Goal: Task Accomplishment & Management: Complete application form

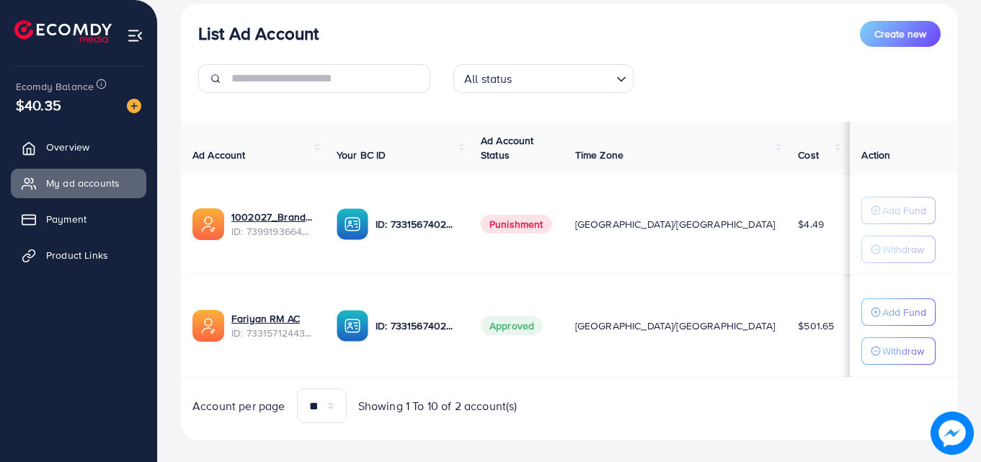
scroll to position [188, 0]
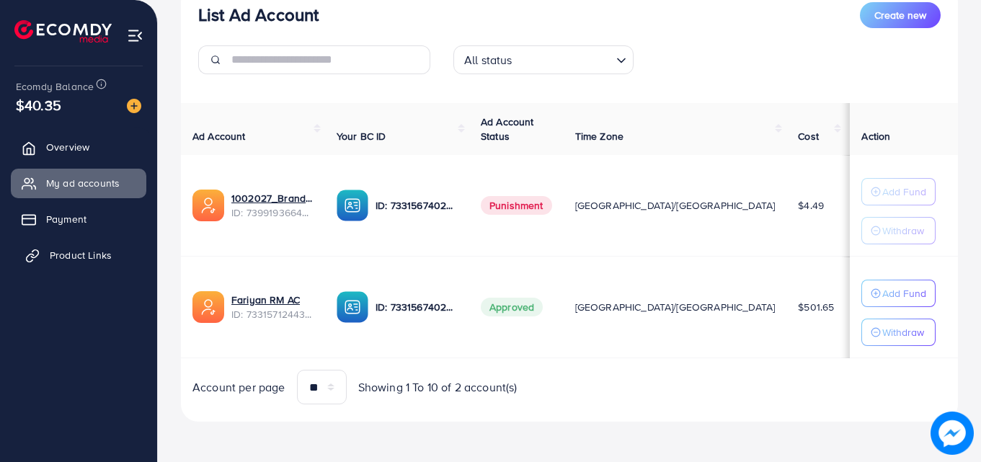
click at [50, 243] on link "Product Links" at bounding box center [79, 255] width 136 height 29
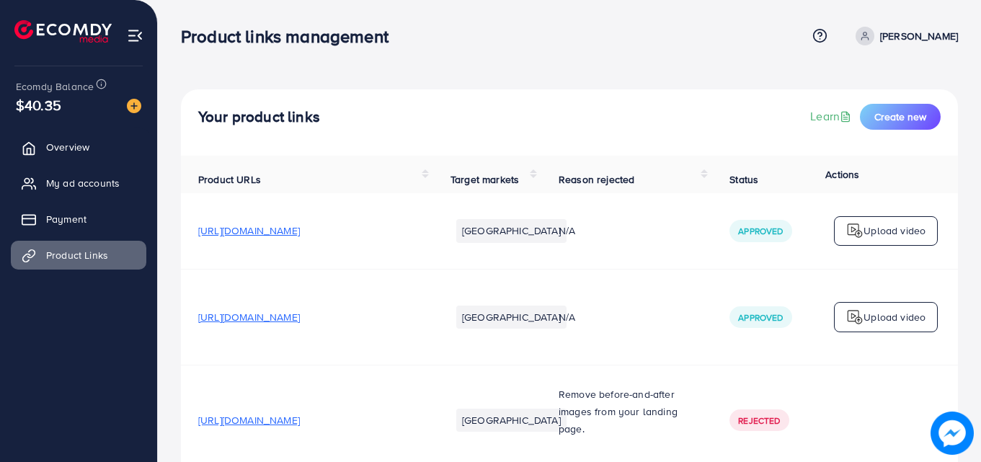
drag, startPoint x: 278, startPoint y: 234, endPoint x: 232, endPoint y: 243, distance: 46.2
click at [232, 243] on td "[URL][DOMAIN_NAME]" at bounding box center [307, 231] width 252 height 76
click at [231, 235] on span "[URL][DOMAIN_NAME]" at bounding box center [249, 231] width 102 height 14
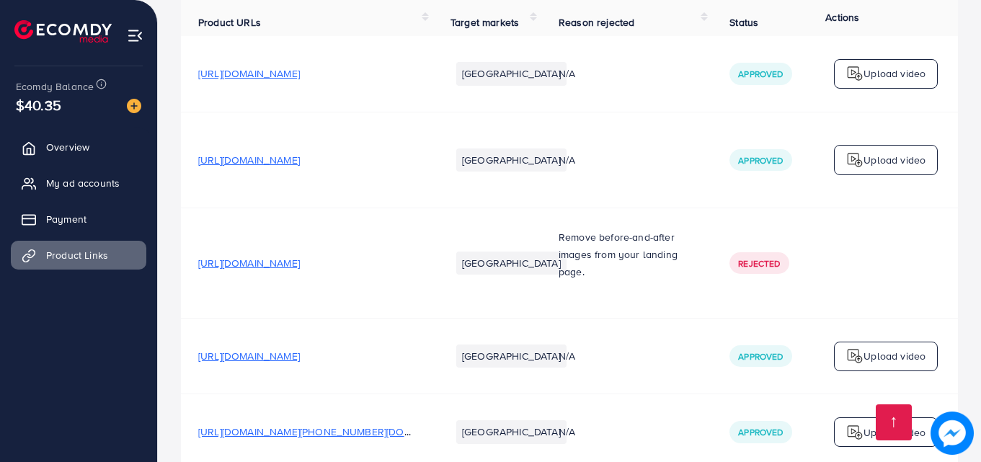
scroll to position [158, 0]
click at [596, 248] on p "Remove before-and-after images from your landing page." at bounding box center [627, 254] width 136 height 52
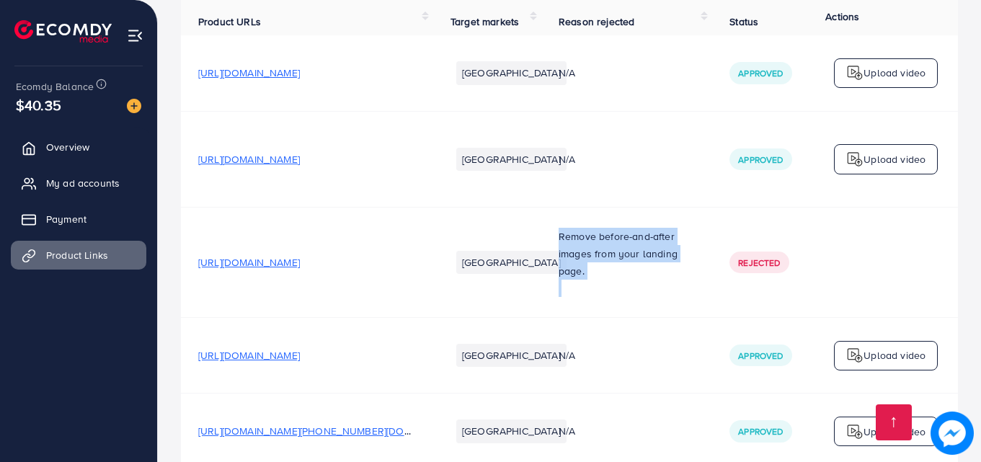
click at [596, 248] on p "Remove before-and-after images from your landing page." at bounding box center [627, 254] width 136 height 52
click at [596, 266] on p "Remove before-and-after images from your landing page." at bounding box center [627, 254] width 136 height 52
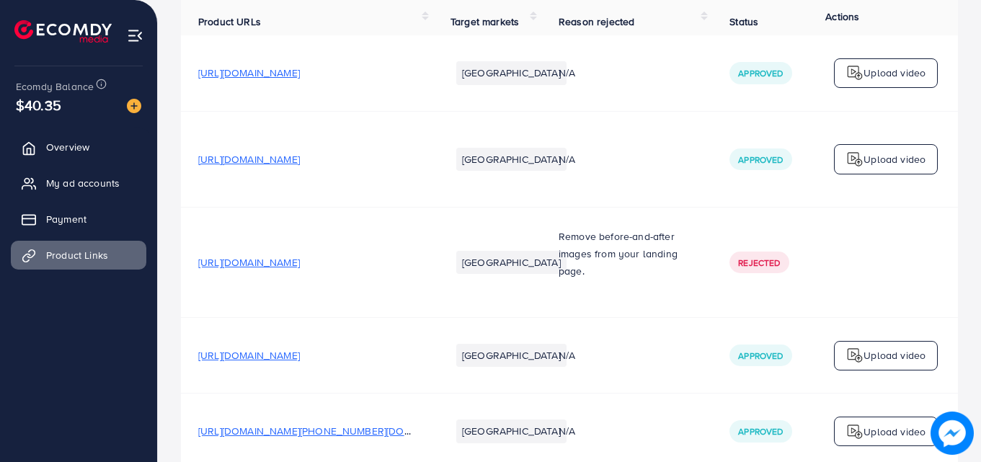
scroll to position [0, 0]
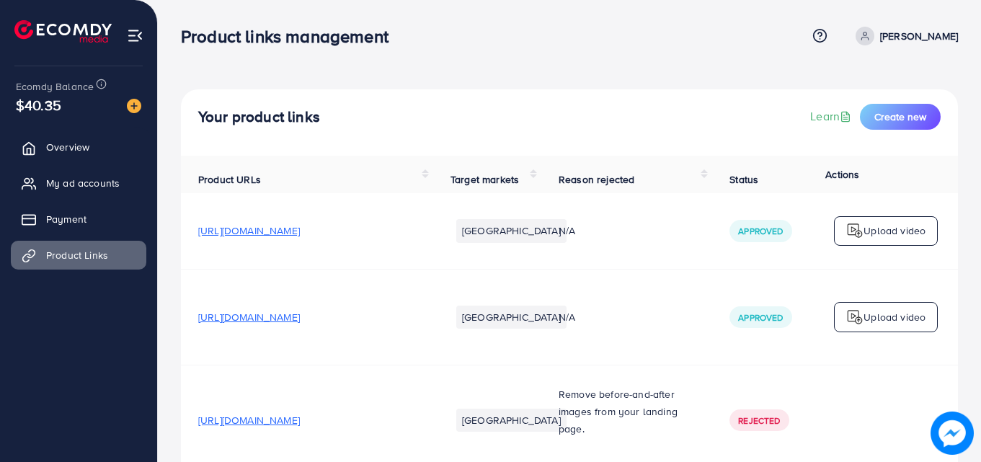
click at [898, 239] on p "Upload video" at bounding box center [895, 230] width 62 height 17
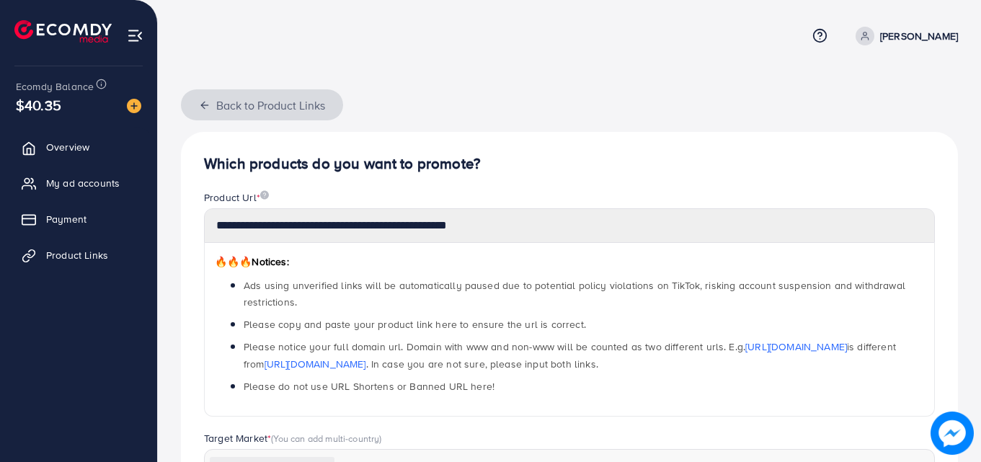
click at [200, 115] on button "Back to Product Links" at bounding box center [262, 104] width 162 height 31
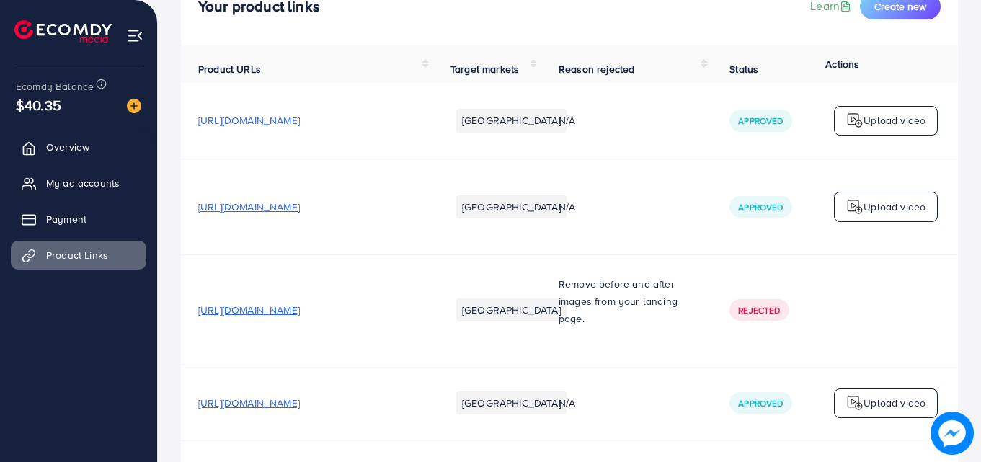
scroll to position [172, 0]
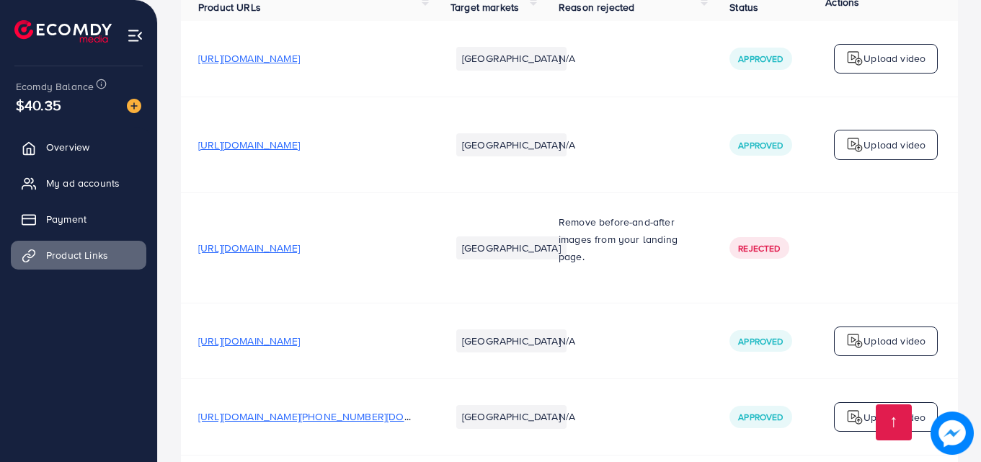
click at [300, 245] on span "[URL][DOMAIN_NAME]" at bounding box center [249, 248] width 102 height 14
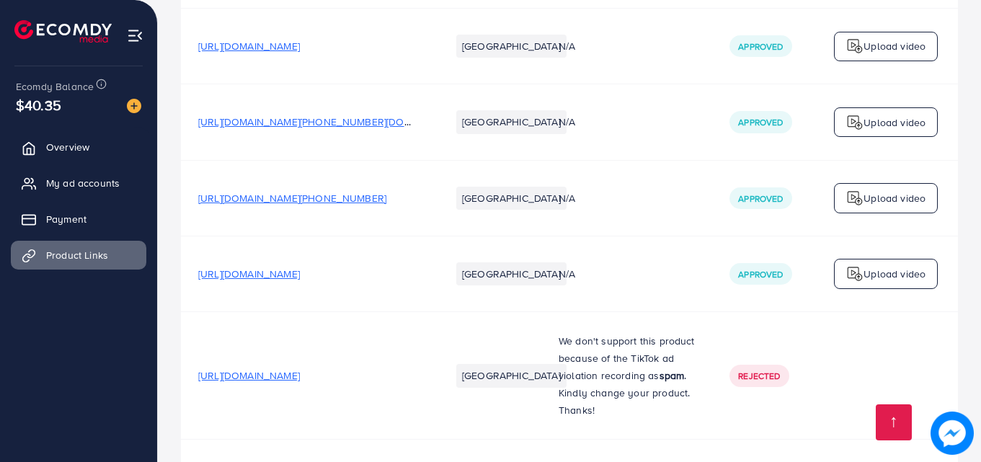
scroll to position [470, 0]
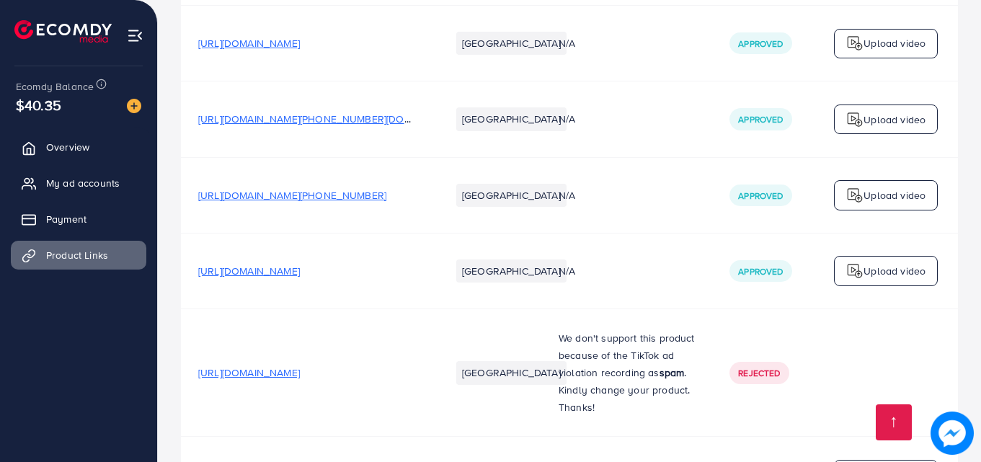
click at [581, 279] on td "N/A" at bounding box center [626, 272] width 171 height 76
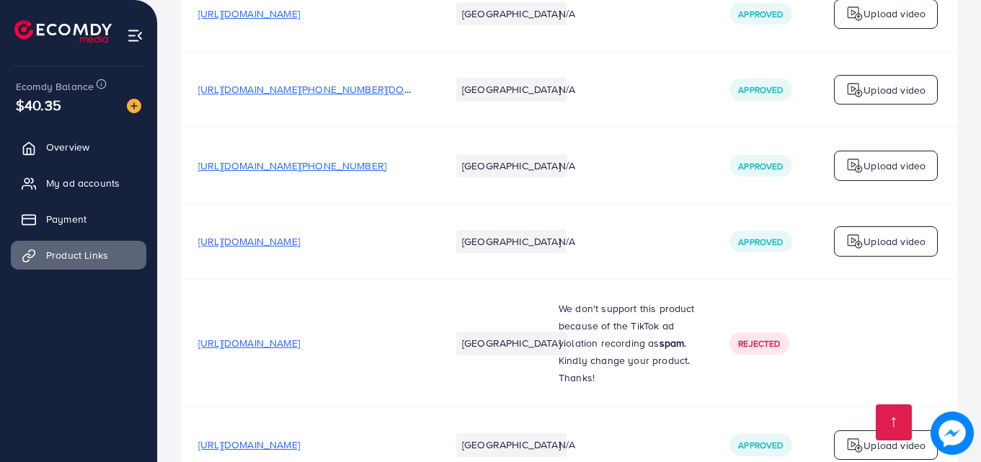
scroll to position [513, 0]
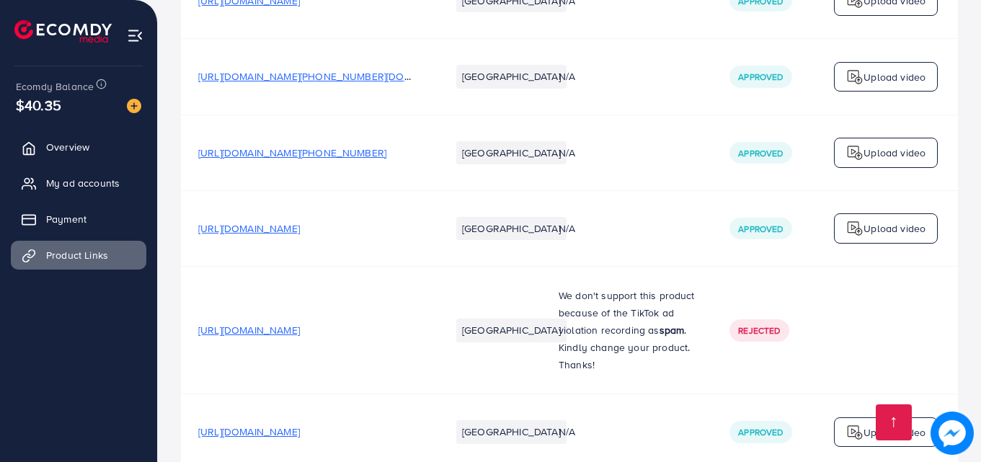
click at [300, 323] on span "[URL][DOMAIN_NAME]" at bounding box center [249, 330] width 102 height 14
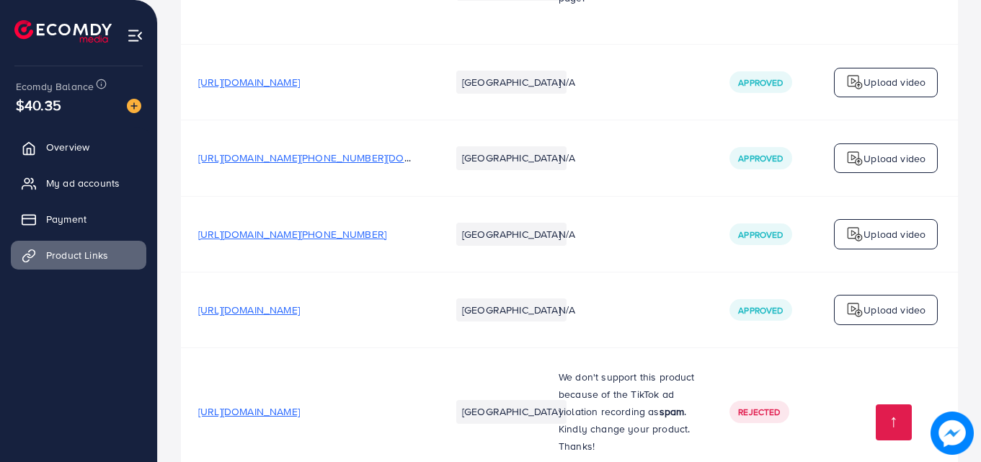
scroll to position [0, 0]
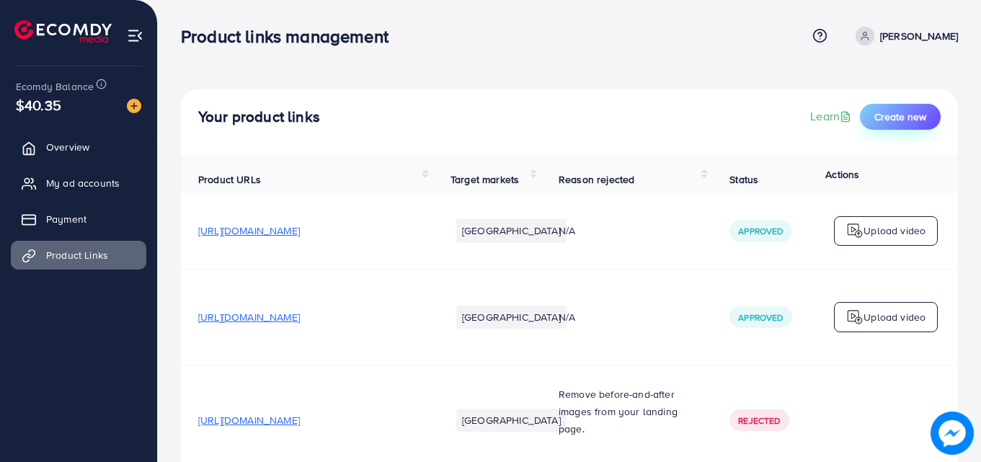
click at [885, 124] on button "Create new" at bounding box center [900, 117] width 81 height 26
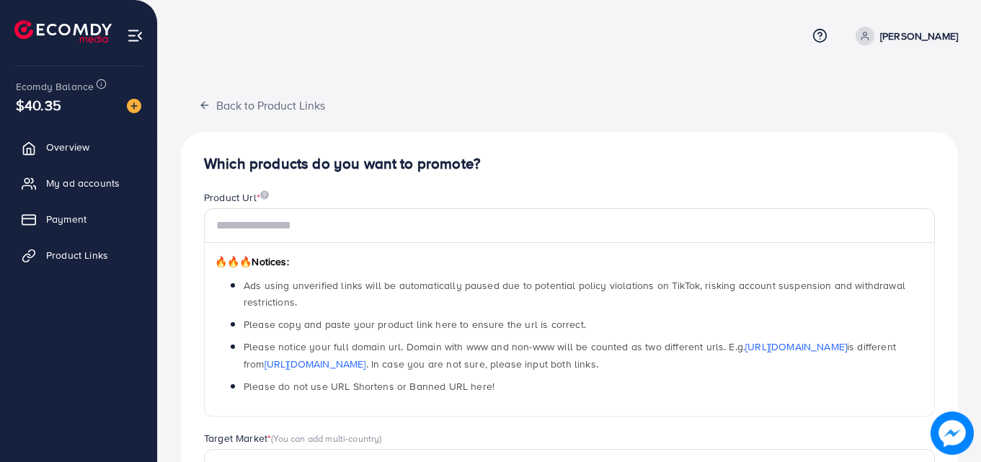
click at [531, 247] on div "🔥🔥🔥 Notices: Ads using unverified links will be automatically paused due to pot…" at bounding box center [569, 330] width 731 height 174
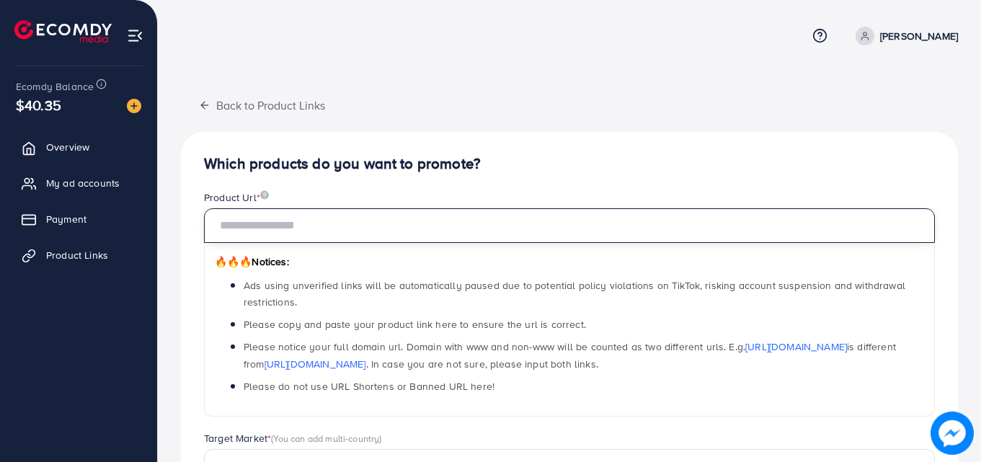
click at [527, 235] on input "text" at bounding box center [569, 225] width 731 height 35
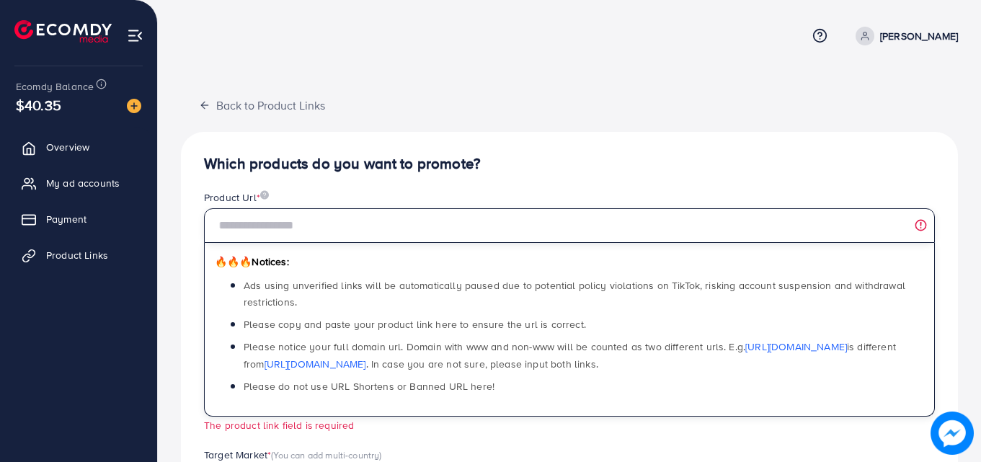
paste input "**********"
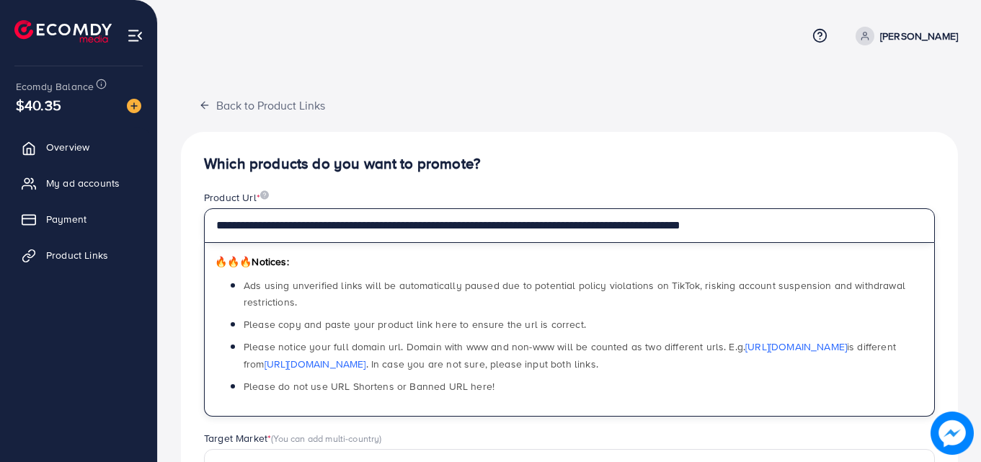
type input "**********"
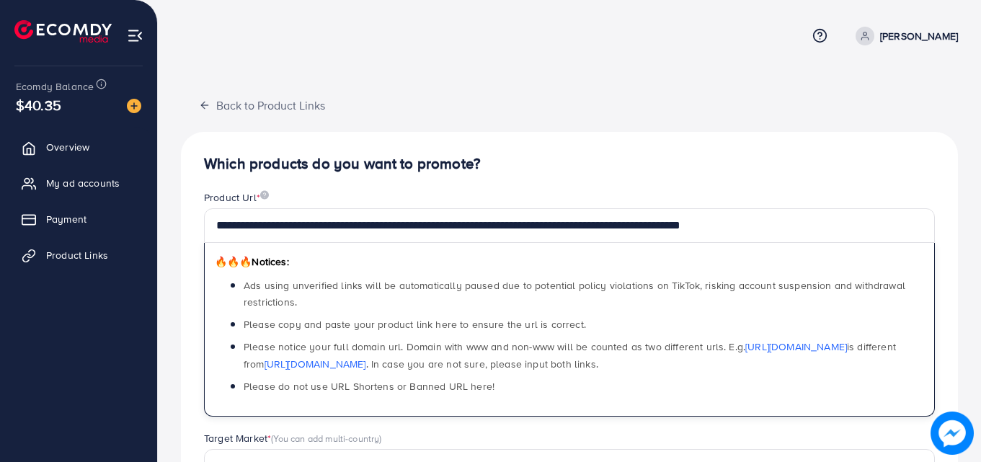
click at [598, 119] on div "**********" at bounding box center [569, 438] width 777 height 699
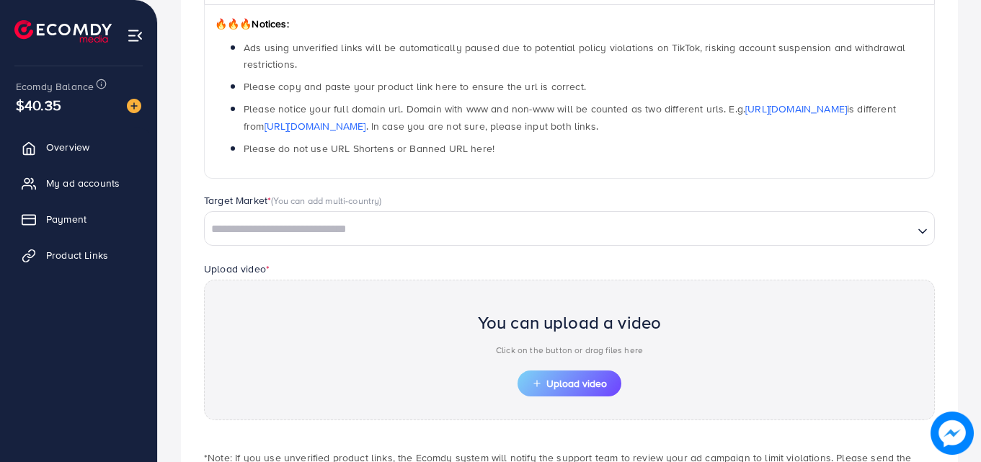
scroll to position [241, 0]
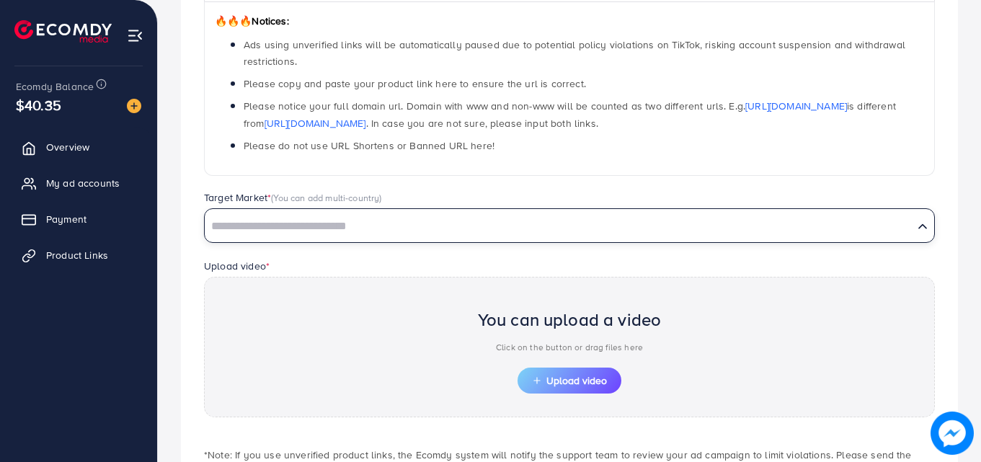
click at [462, 224] on input "Search for option" at bounding box center [559, 227] width 706 height 22
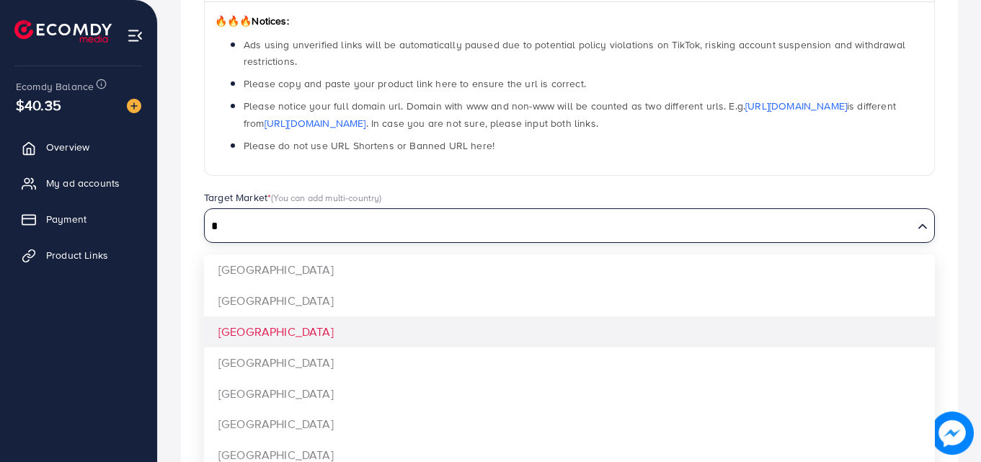
type input "*"
click at [461, 317] on div "**********" at bounding box center [569, 219] width 777 height 656
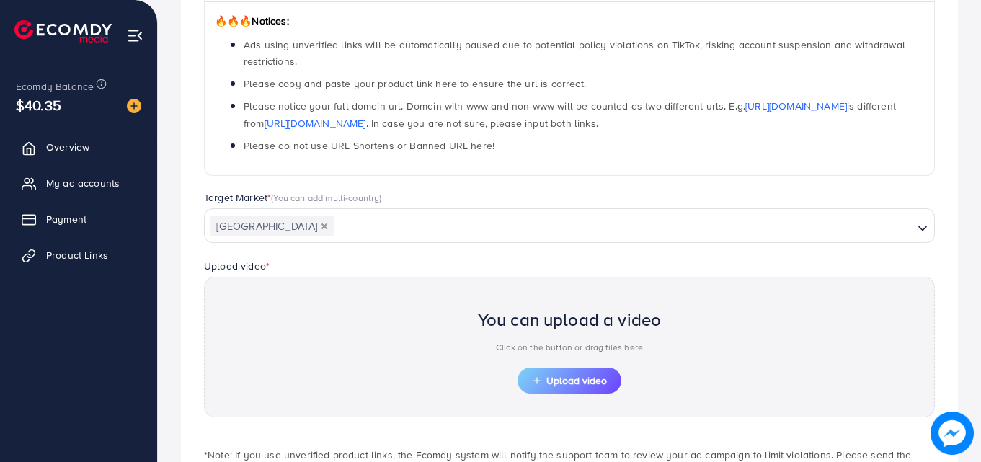
click at [461, 317] on div "You can upload a video Click on the button or drag files here Upload video" at bounding box center [569, 347] width 731 height 141
click at [577, 376] on span "Upload video" at bounding box center [569, 381] width 75 height 10
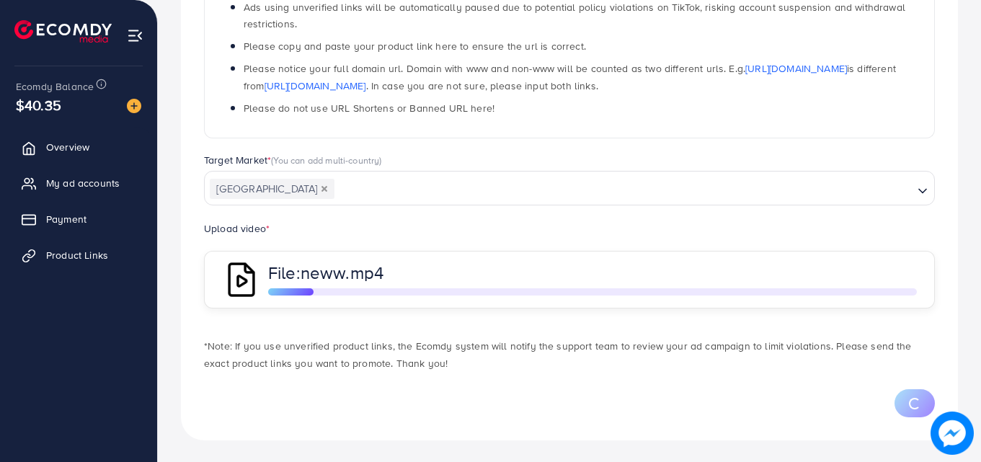
scroll to position [280, 0]
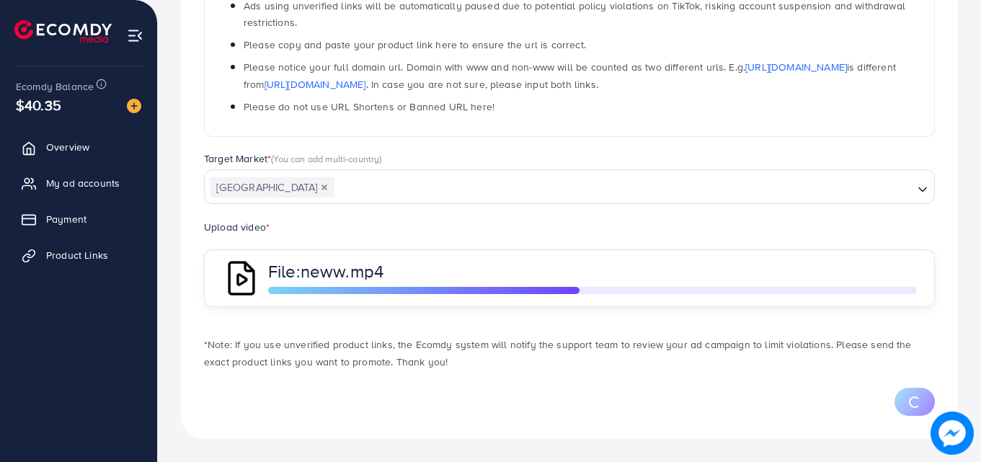
click at [607, 345] on p "*Note: If you use unverified product links, the Ecomdy system will notify the s…" at bounding box center [569, 353] width 731 height 35
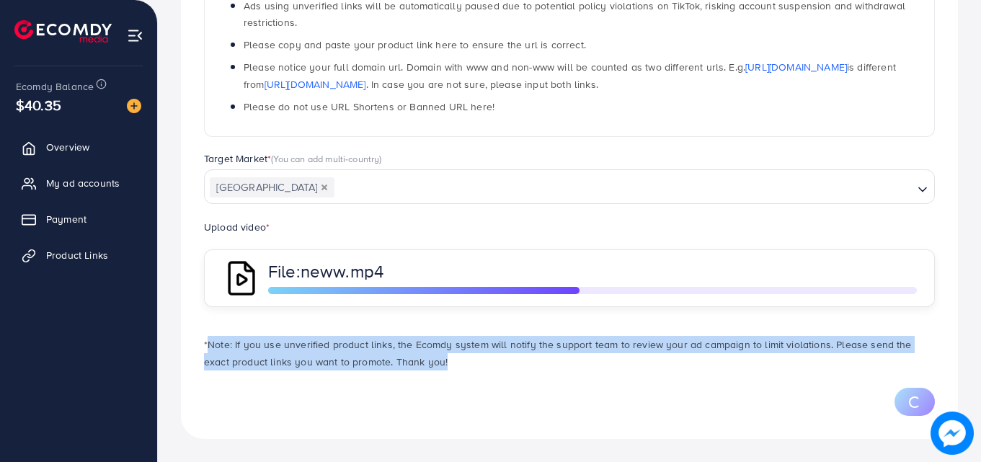
click at [607, 345] on p "*Note: If you use unverified product links, the Ecomdy system will notify the s…" at bounding box center [569, 353] width 731 height 35
drag, startPoint x: 607, startPoint y: 345, endPoint x: 535, endPoint y: 299, distance: 85.6
click at [535, 299] on div "**********" at bounding box center [569, 145] width 777 height 587
click at [570, 329] on div "*Note: If you use unverified product links, the Ecomdy system will notify the s…" at bounding box center [570, 346] width 754 height 49
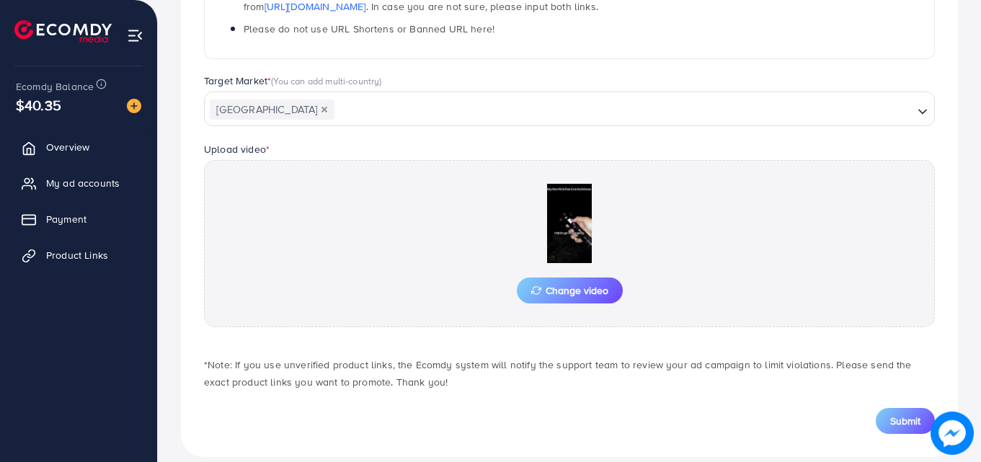
scroll to position [376, 0]
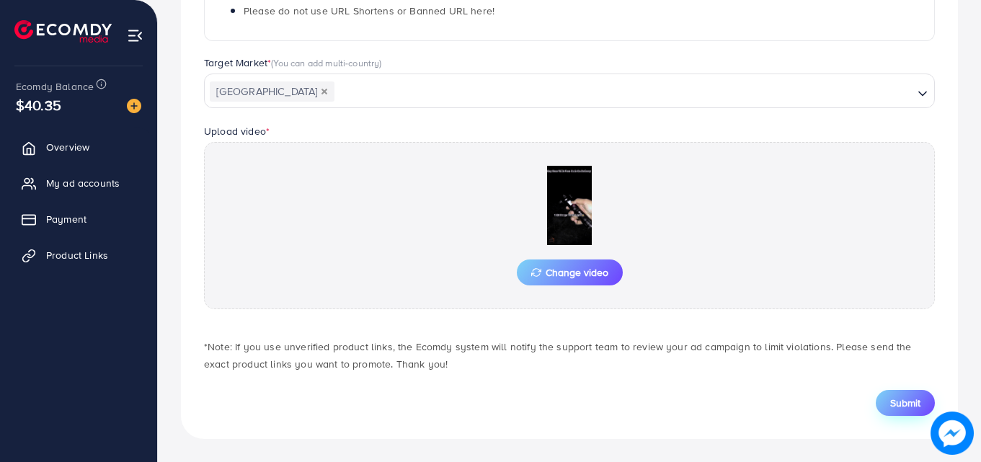
click at [887, 395] on button "Submit" at bounding box center [905, 403] width 59 height 26
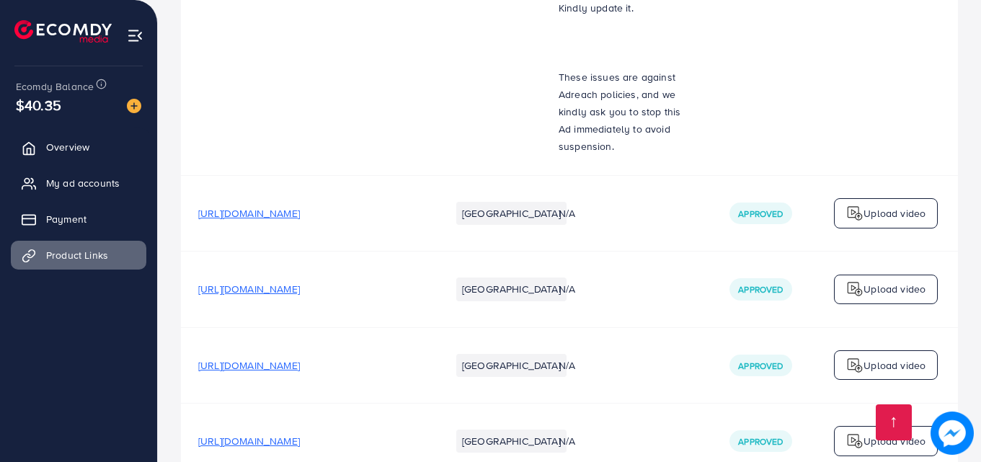
scroll to position [4574, 0]
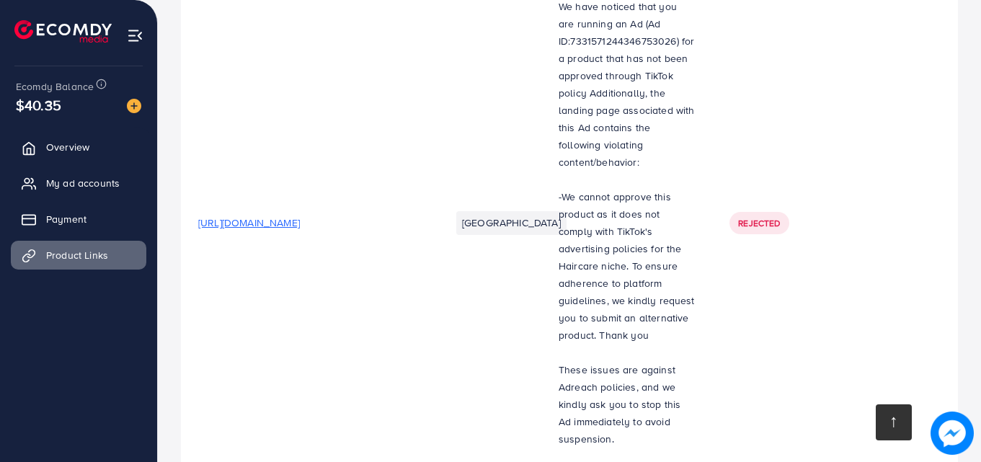
click at [878, 418] on link at bounding box center [894, 422] width 36 height 36
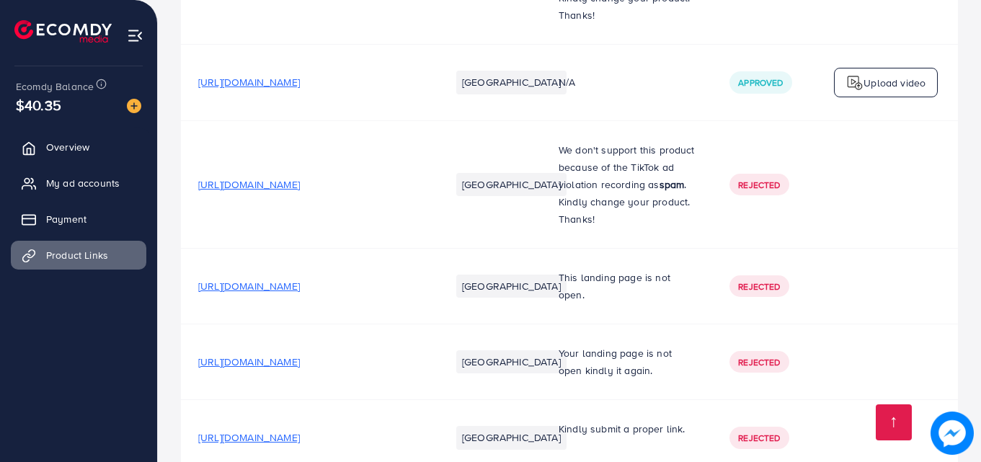
scroll to position [903, 0]
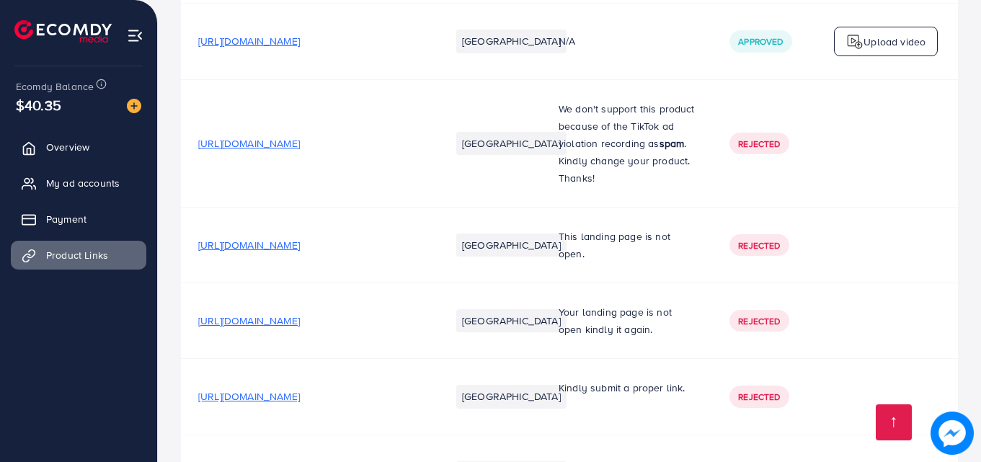
click at [572, 311] on p "Your landing page is not open kindly it again." at bounding box center [627, 321] width 136 height 35
click at [586, 365] on td "Kindly submit a proper link." at bounding box center [626, 397] width 171 height 76
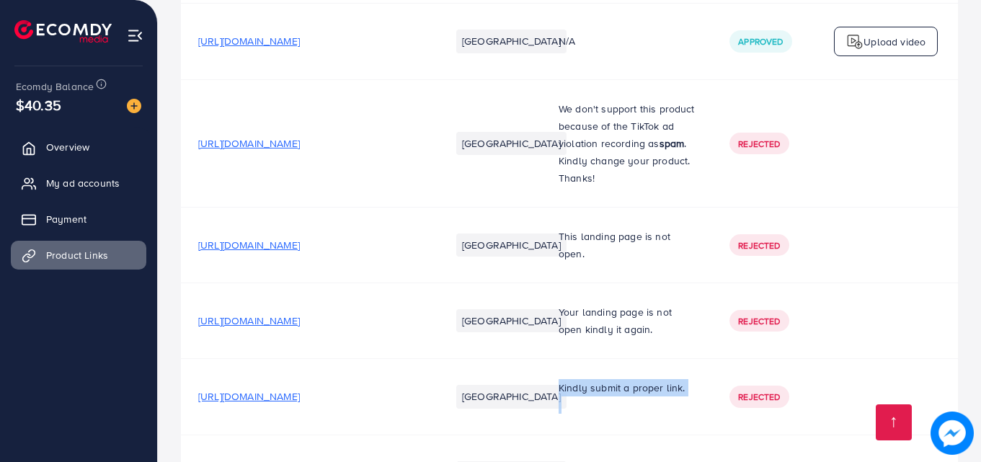
click at [586, 365] on td "Kindly submit a proper link." at bounding box center [626, 397] width 171 height 76
click at [594, 381] on p "Kindly submit a proper link." at bounding box center [627, 387] width 136 height 17
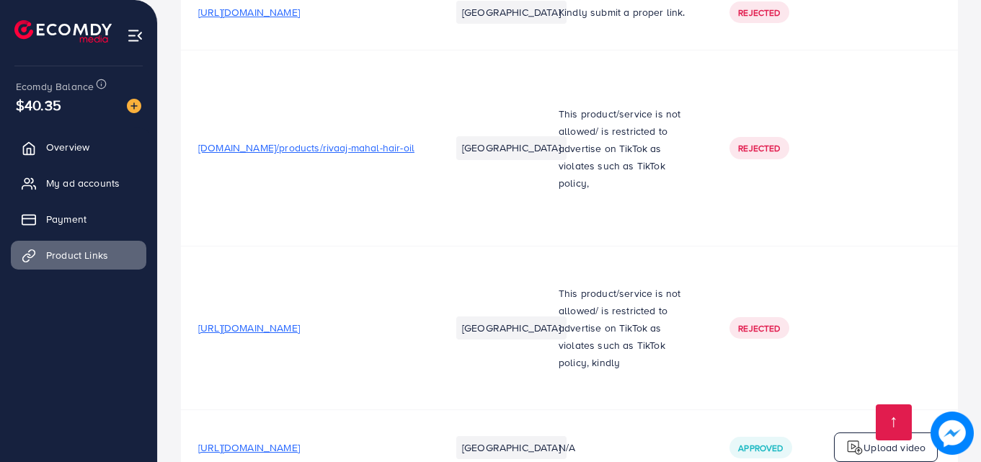
scroll to position [1365, 0]
click at [932, 345] on td at bounding box center [886, 327] width 144 height 163
click at [300, 320] on span "[URL][DOMAIN_NAME]" at bounding box center [249, 327] width 102 height 14
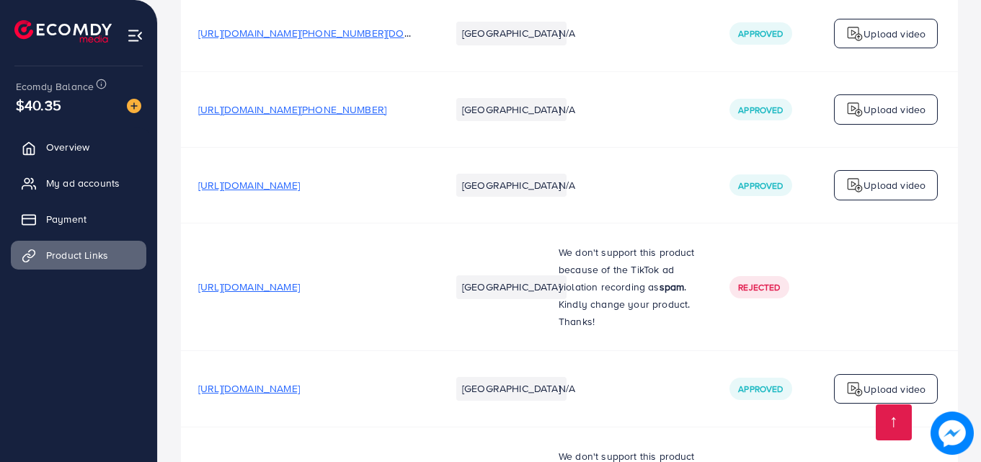
scroll to position [0, 0]
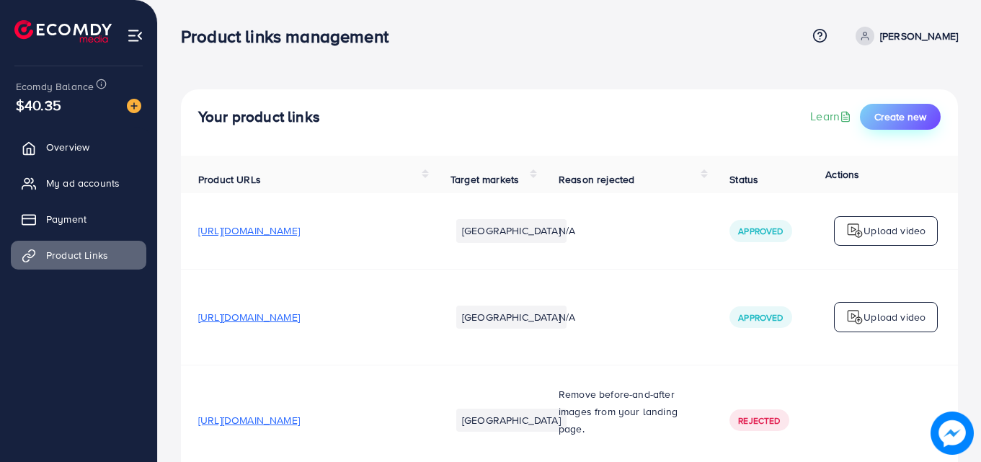
click at [925, 110] on button "Create new" at bounding box center [900, 117] width 81 height 26
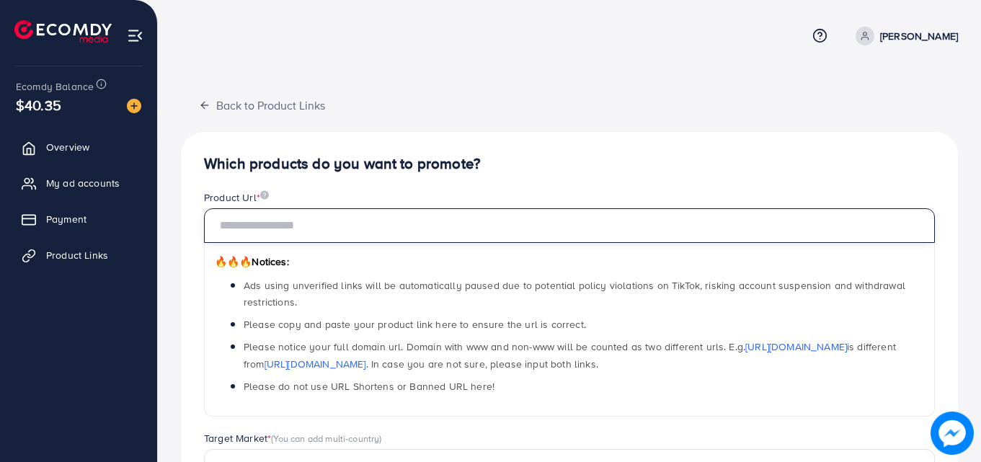
click at [571, 232] on input "text" at bounding box center [569, 225] width 731 height 35
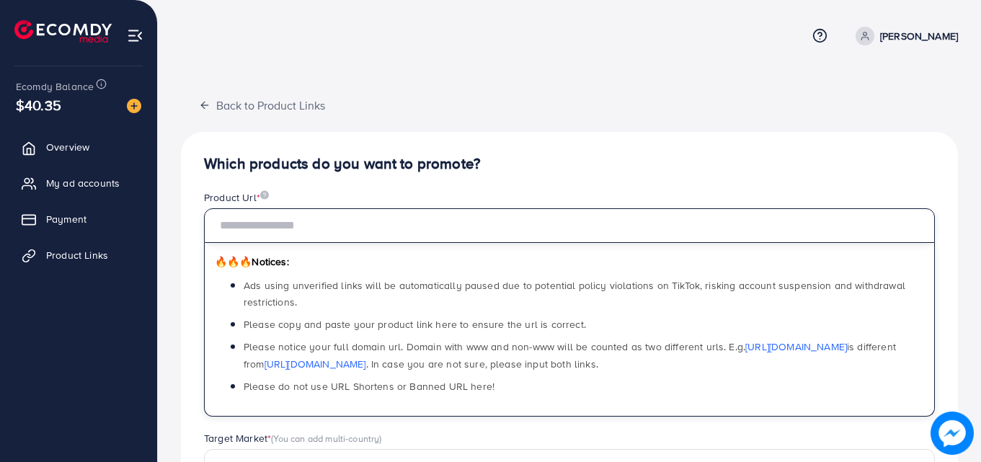
paste input "**********"
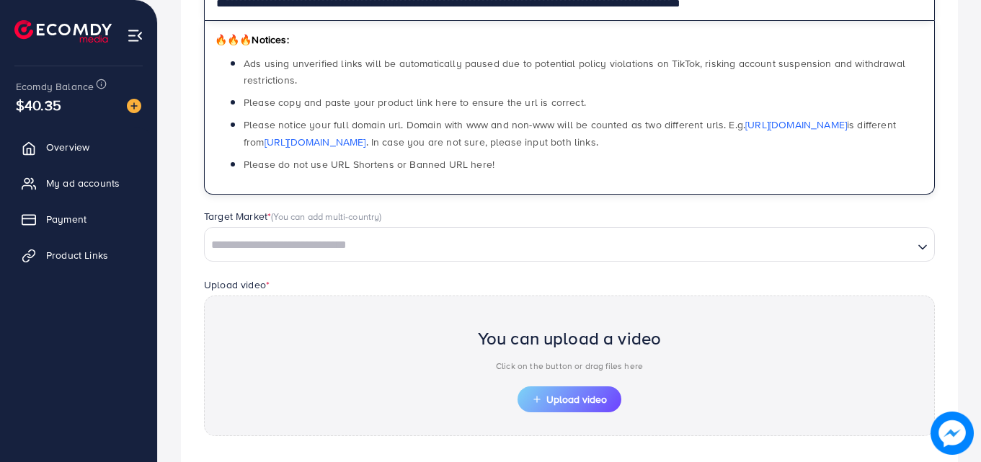
scroll to position [342, 0]
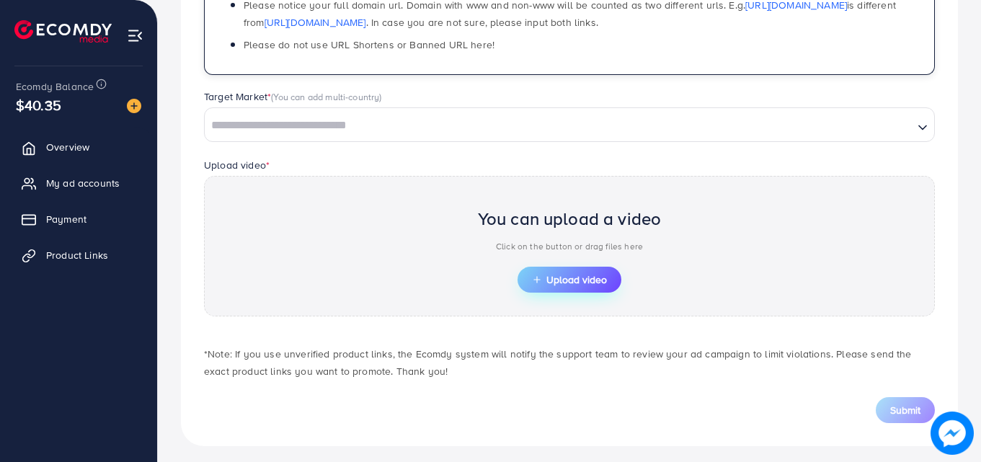
type input "**********"
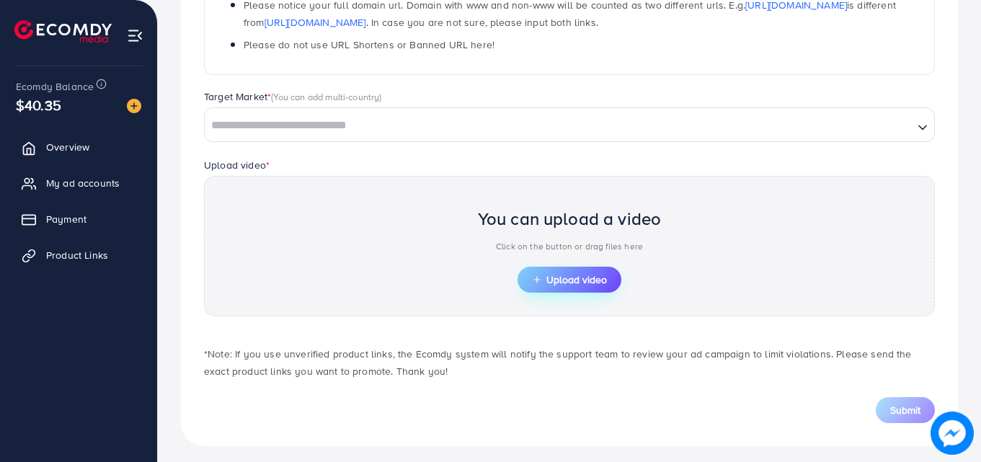
click at [567, 268] on button "Upload video" at bounding box center [570, 280] width 104 height 26
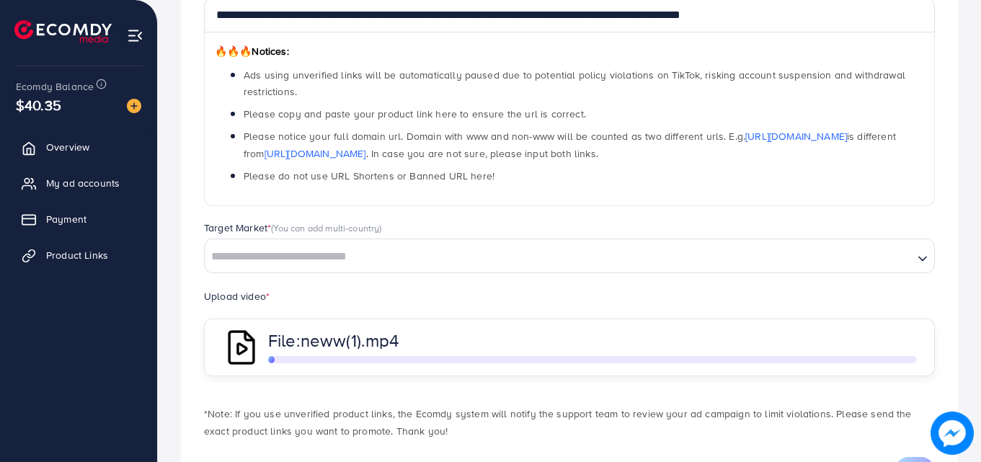
scroll to position [280, 0]
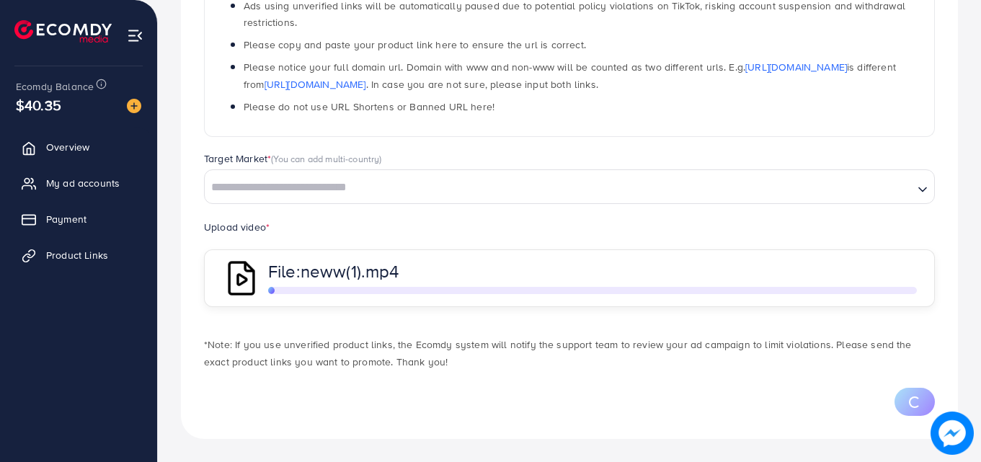
click at [422, 264] on p "File: neww(1).mp4" at bounding box center [502, 270] width 469 height 17
click at [391, 186] on input "Search for option" at bounding box center [559, 188] width 706 height 22
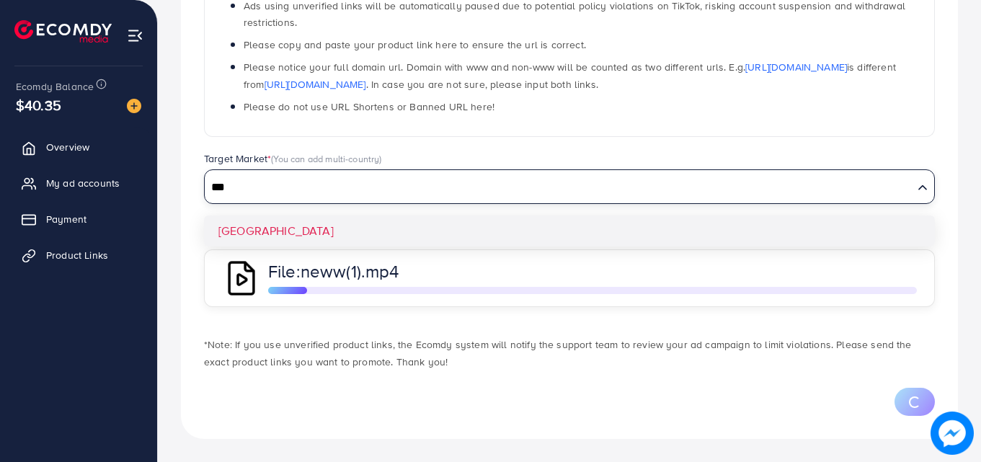
type input "***"
click at [383, 230] on div "**********" at bounding box center [569, 145] width 777 height 587
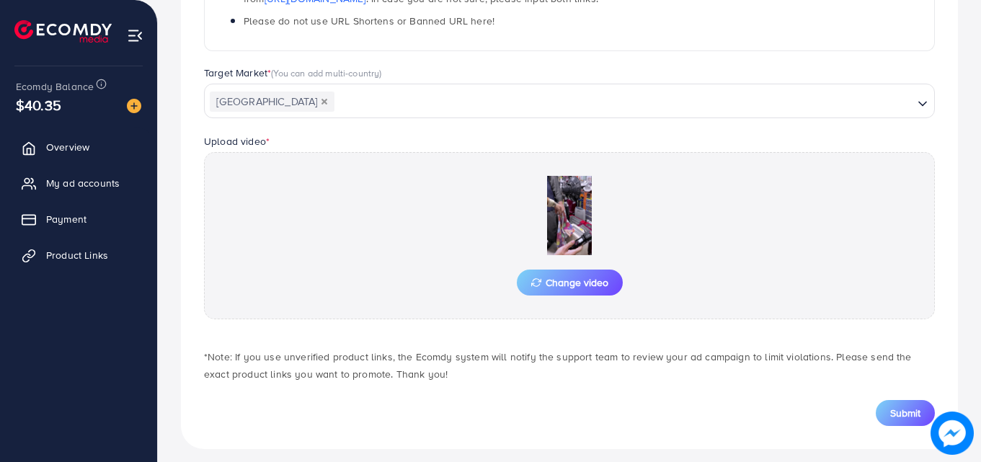
scroll to position [376, 0]
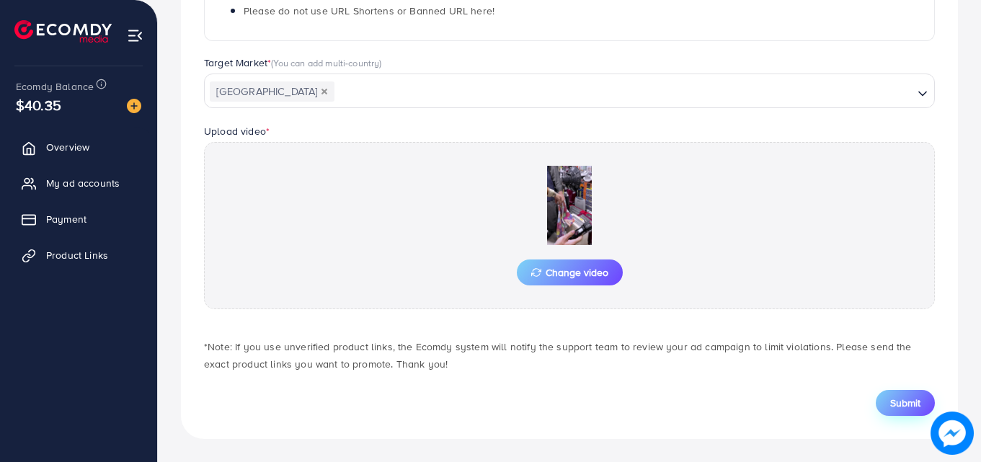
click at [891, 395] on button "Submit" at bounding box center [905, 403] width 59 height 26
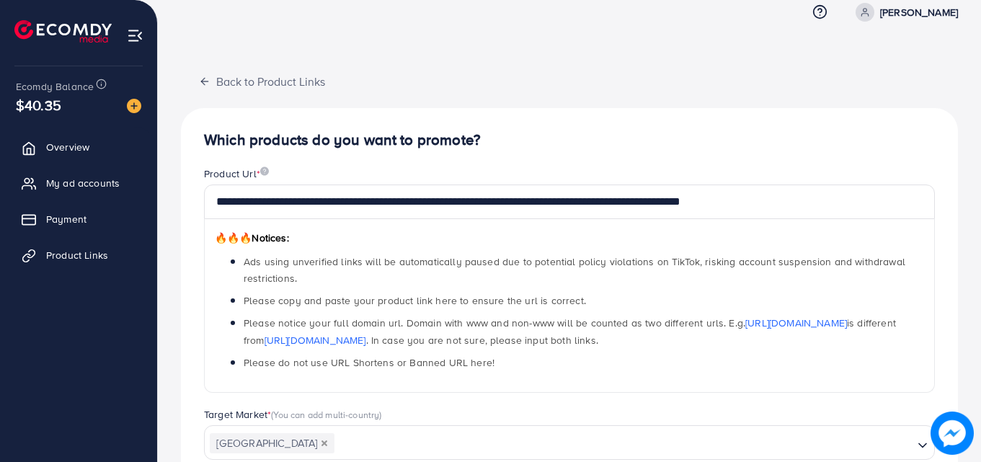
scroll to position [0, 0]
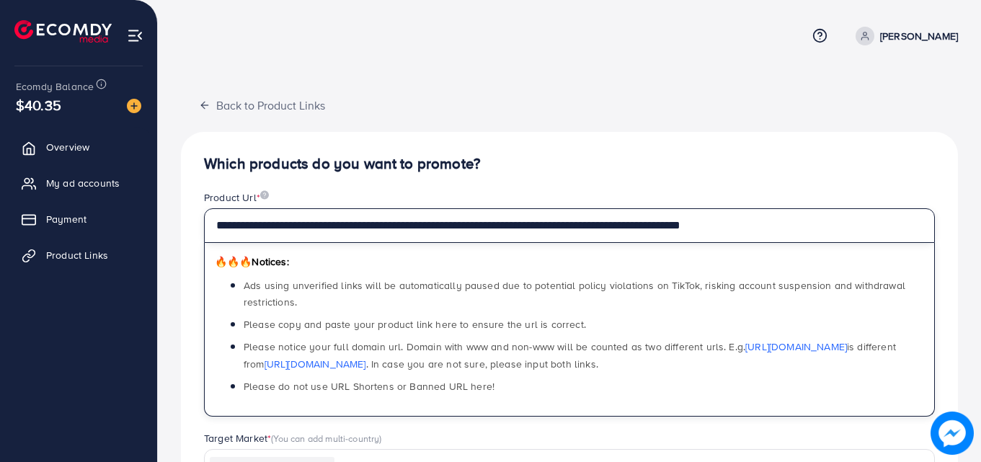
click at [812, 226] on input "**********" at bounding box center [569, 225] width 731 height 35
click at [810, 226] on input "**********" at bounding box center [569, 225] width 731 height 35
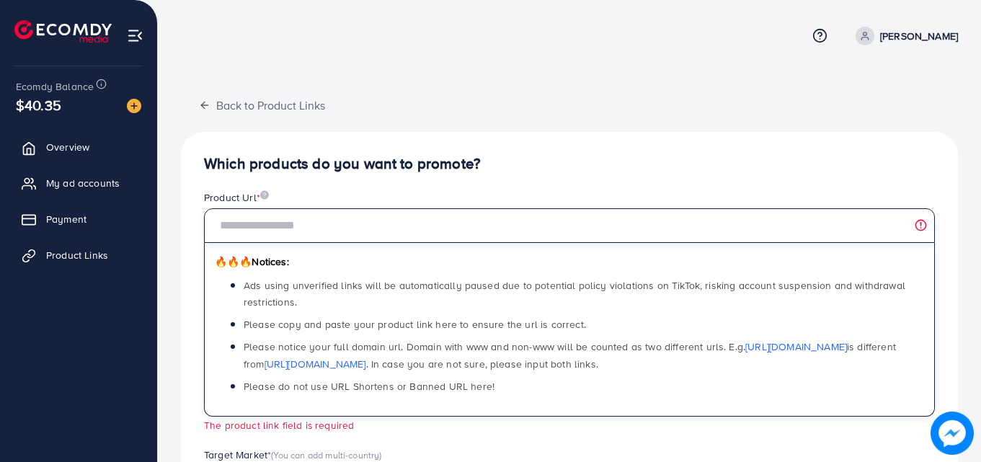
paste input "**********"
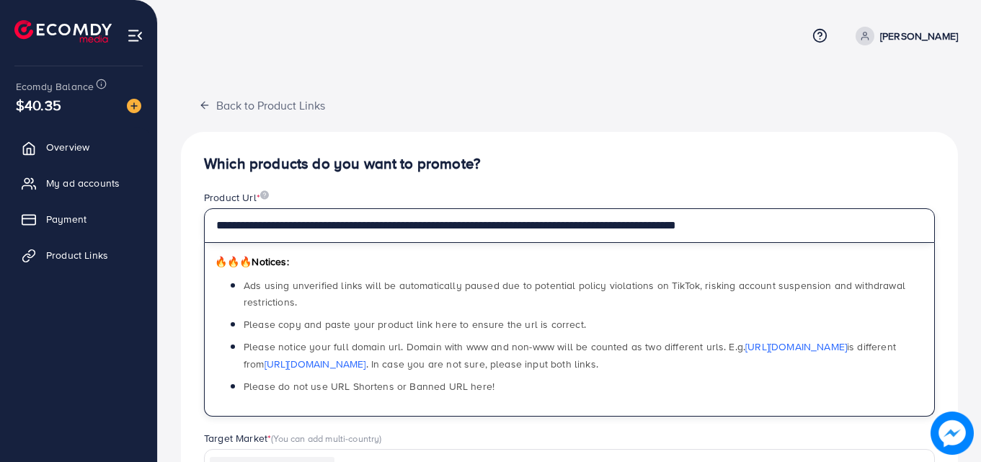
click at [828, 229] on input "**********" at bounding box center [569, 225] width 731 height 35
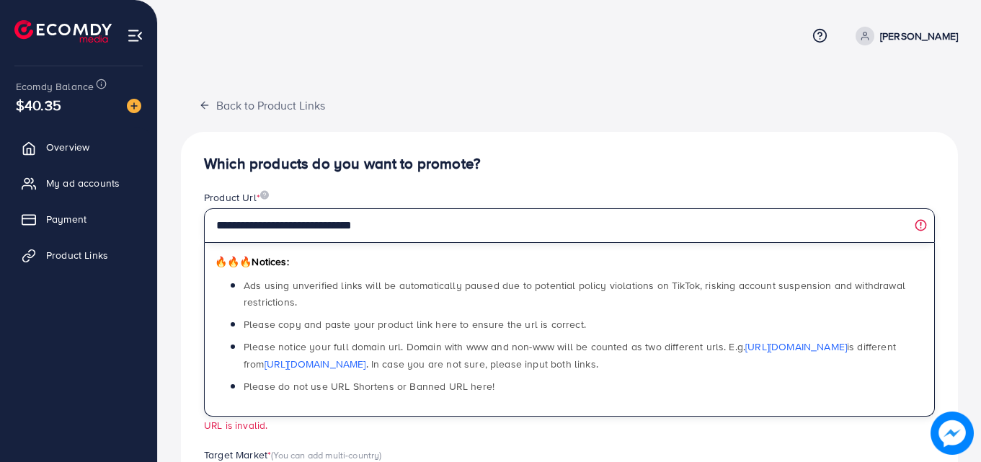
scroll to position [392, 0]
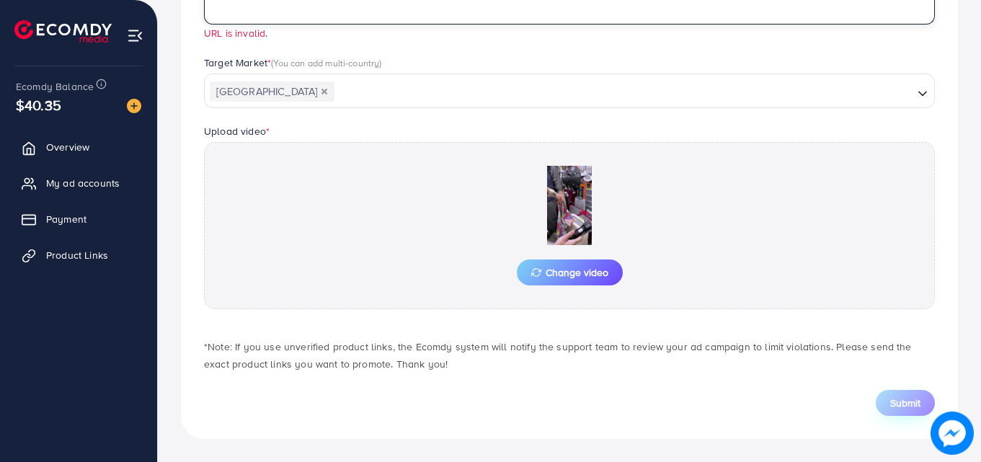
type input "**********"
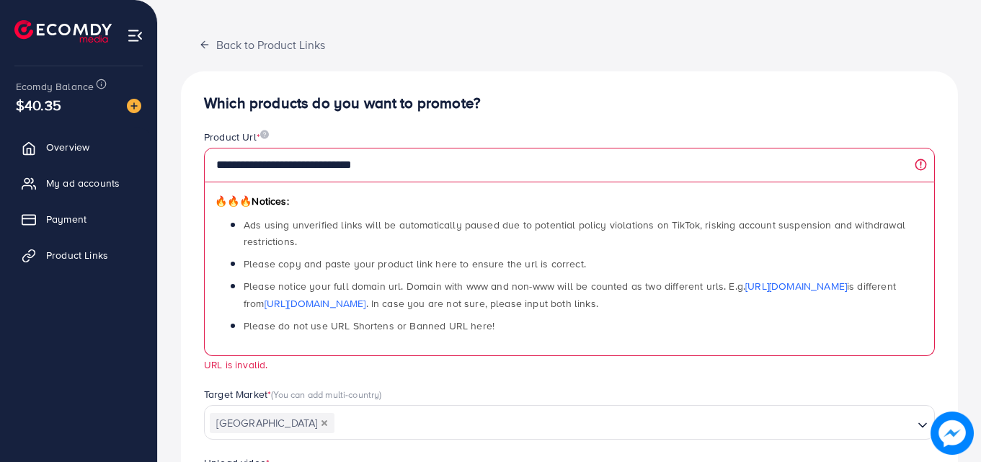
scroll to position [0, 0]
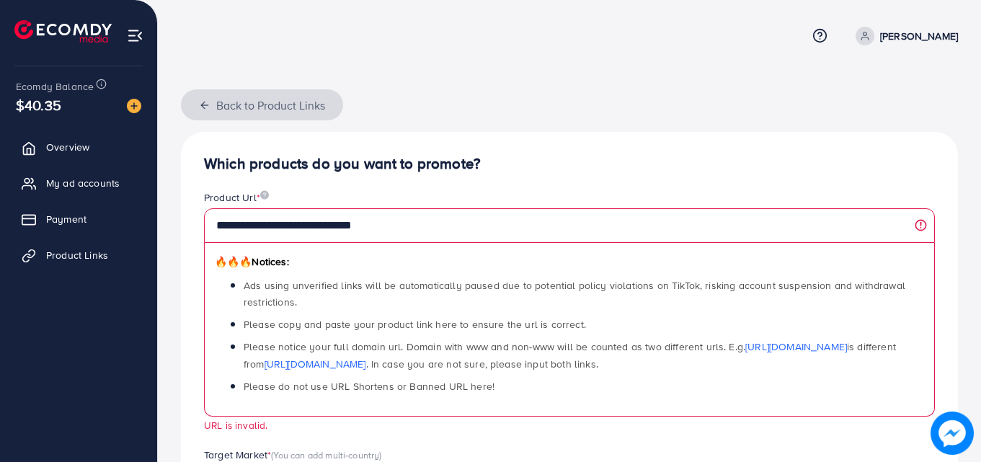
click at [213, 107] on button "Back to Product Links" at bounding box center [262, 104] width 162 height 31
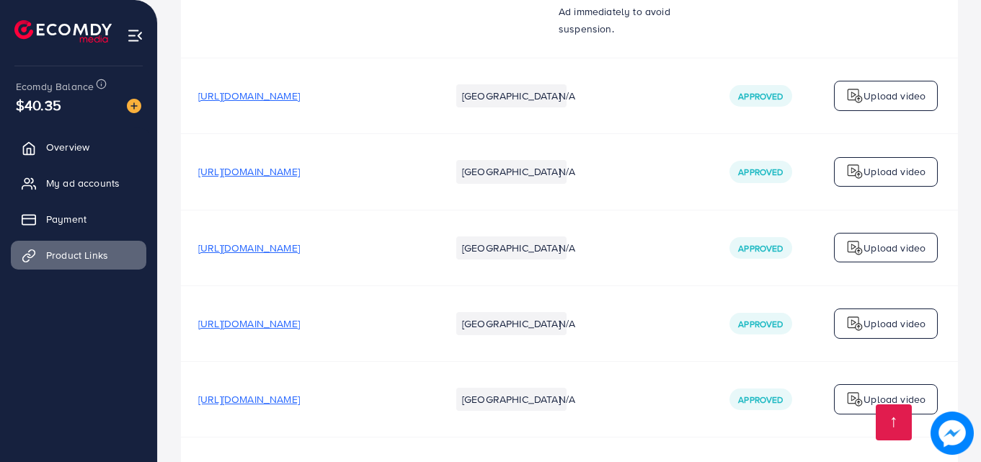
scroll to position [4574, 0]
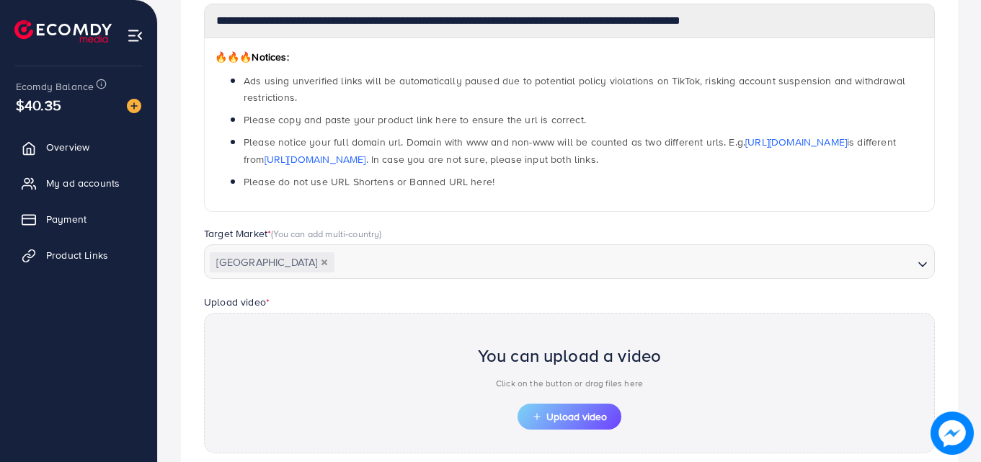
scroll to position [350, 0]
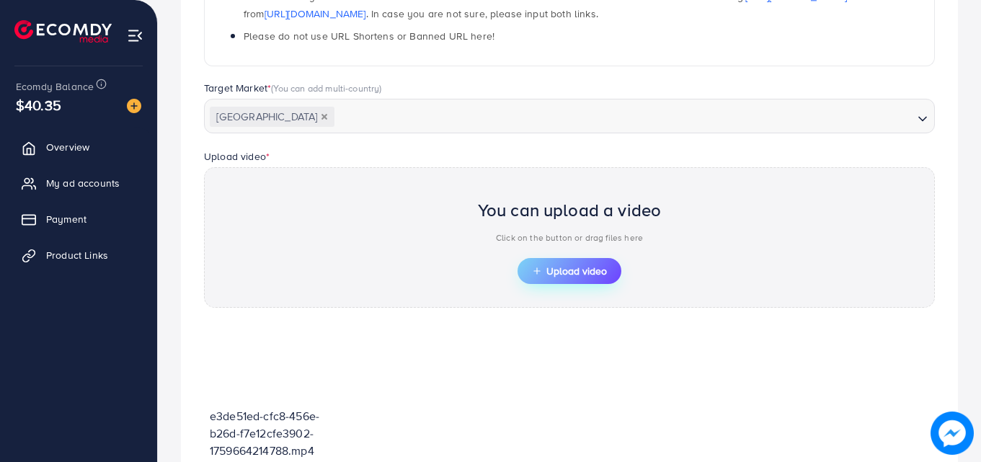
click at [584, 267] on span "Upload video" at bounding box center [569, 271] width 75 height 10
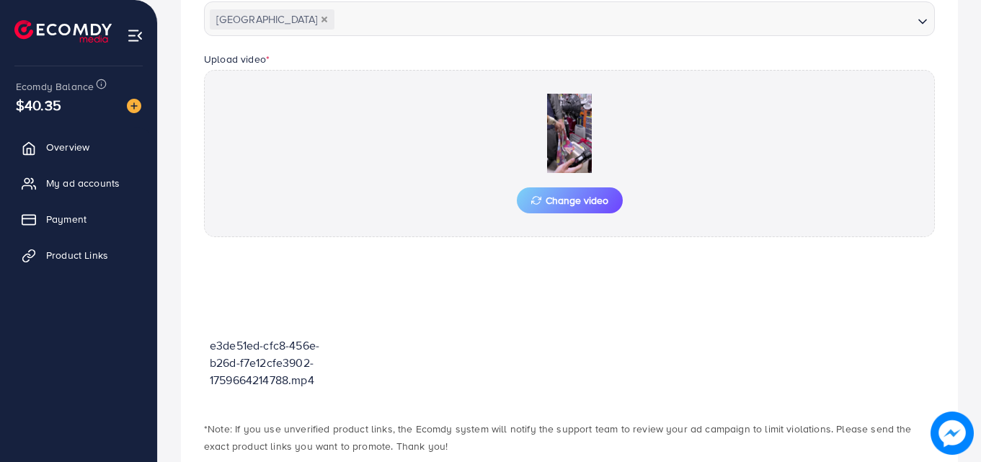
scroll to position [530, 0]
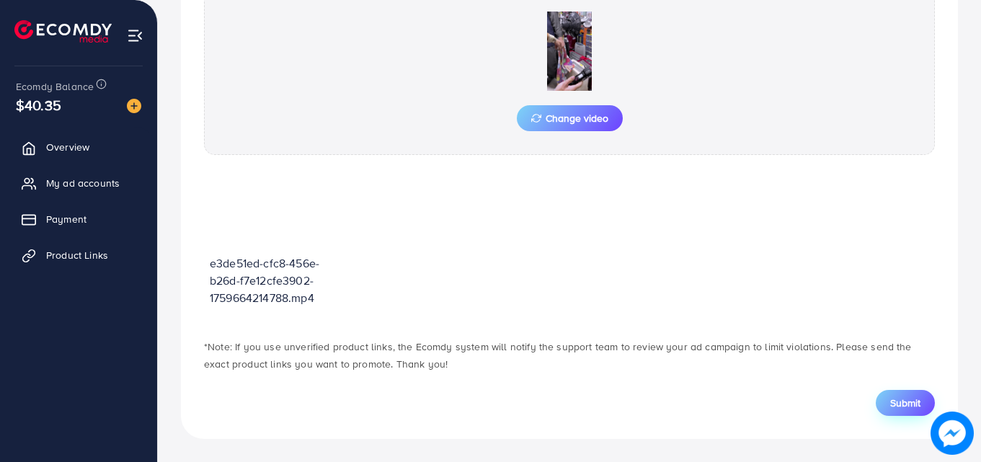
click at [891, 406] on span "Submit" at bounding box center [905, 403] width 30 height 14
